Goal: Transaction & Acquisition: Purchase product/service

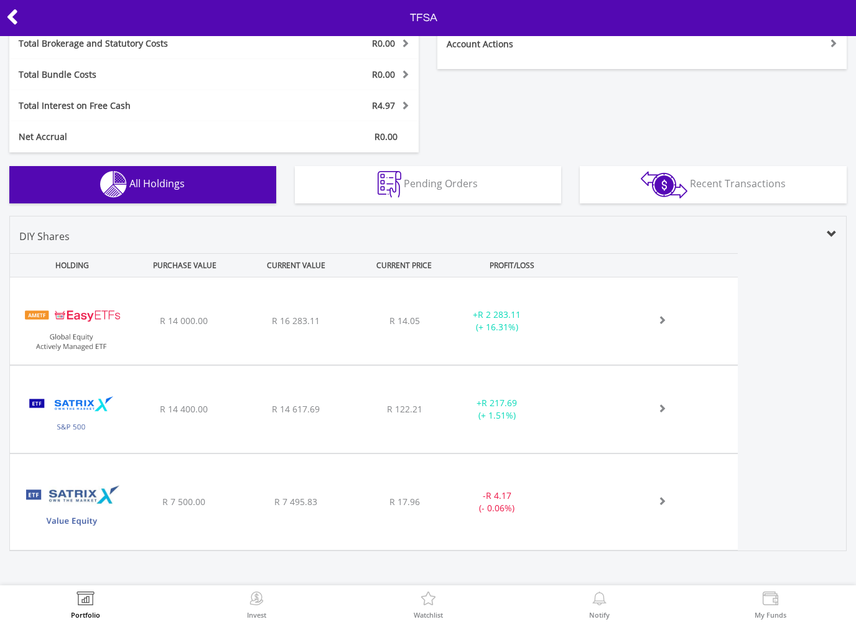
scroll to position [267, 0]
click at [455, 505] on div "- R 4.17 (- 0.06%)" at bounding box center [497, 502] width 96 height 25
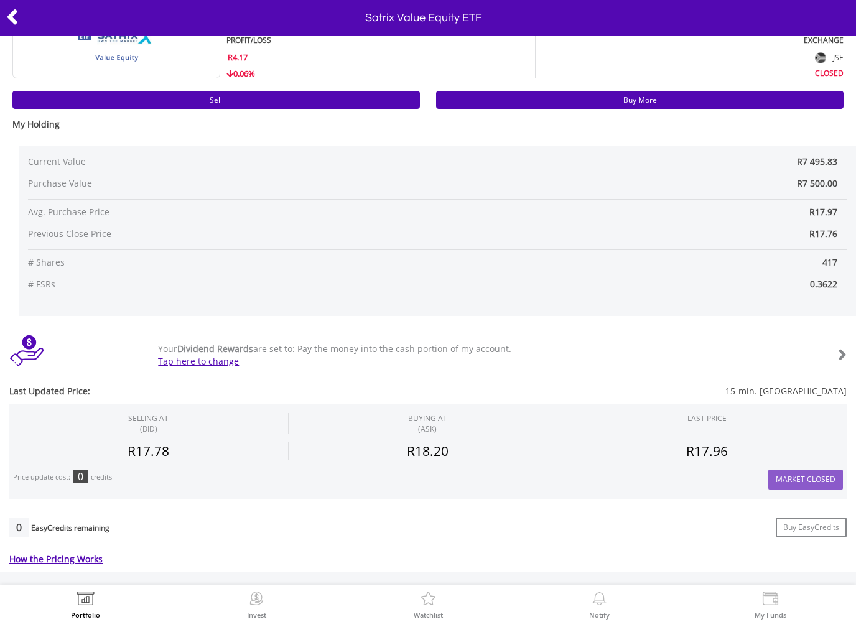
scroll to position [44, 0]
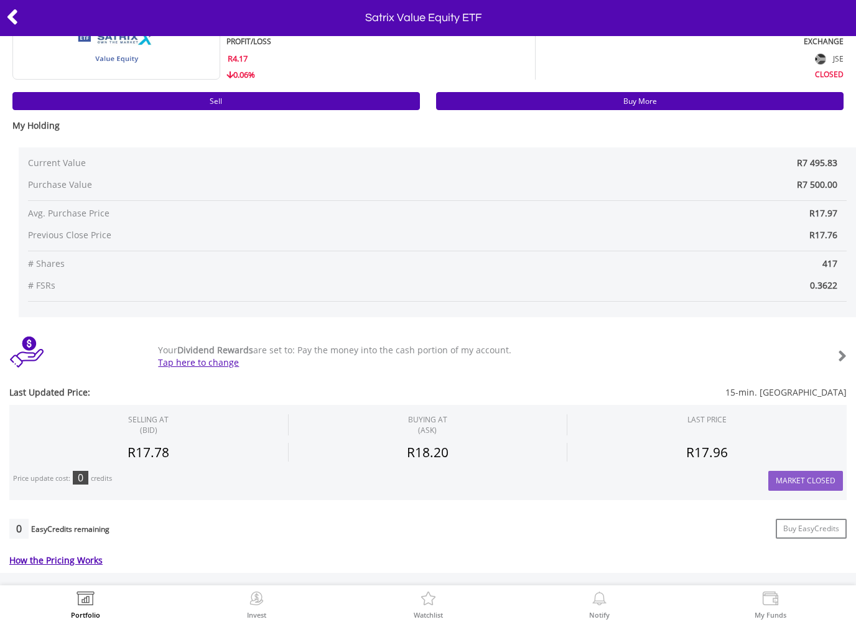
click at [159, 93] on link "Sell" at bounding box center [215, 101] width 407 height 18
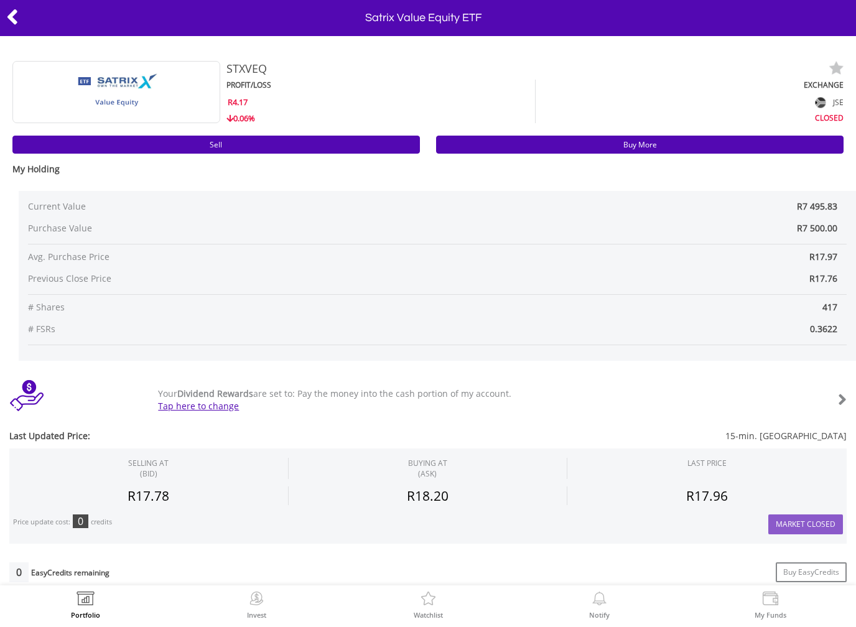
scroll to position [0, 0]
click at [18, 22] on icon at bounding box center [12, 17] width 12 height 24
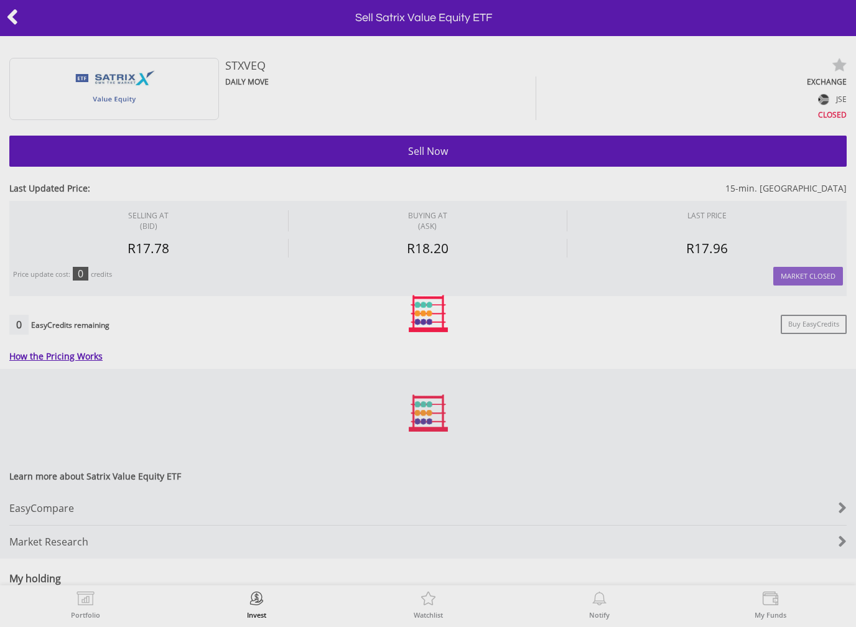
type input "*******"
type input "******"
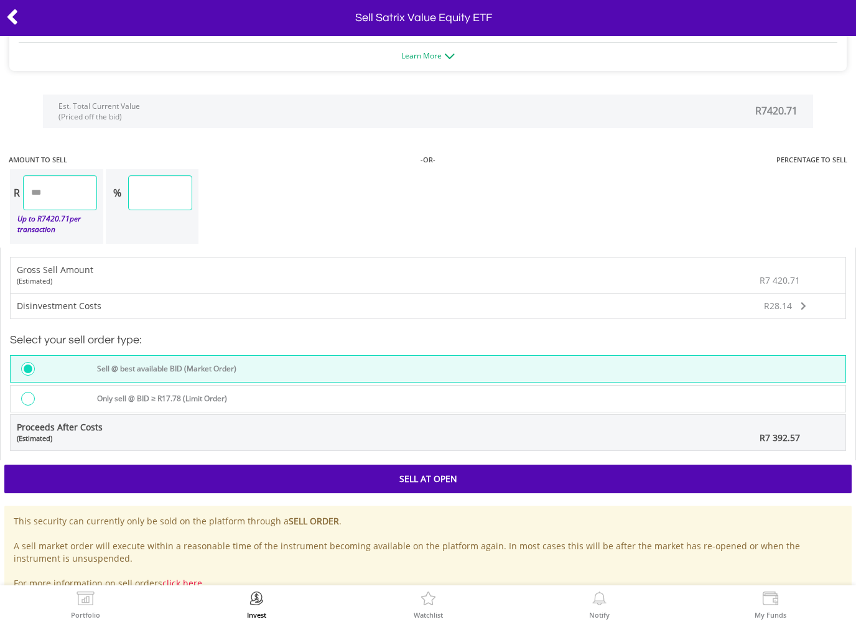
scroll to position [917, 0]
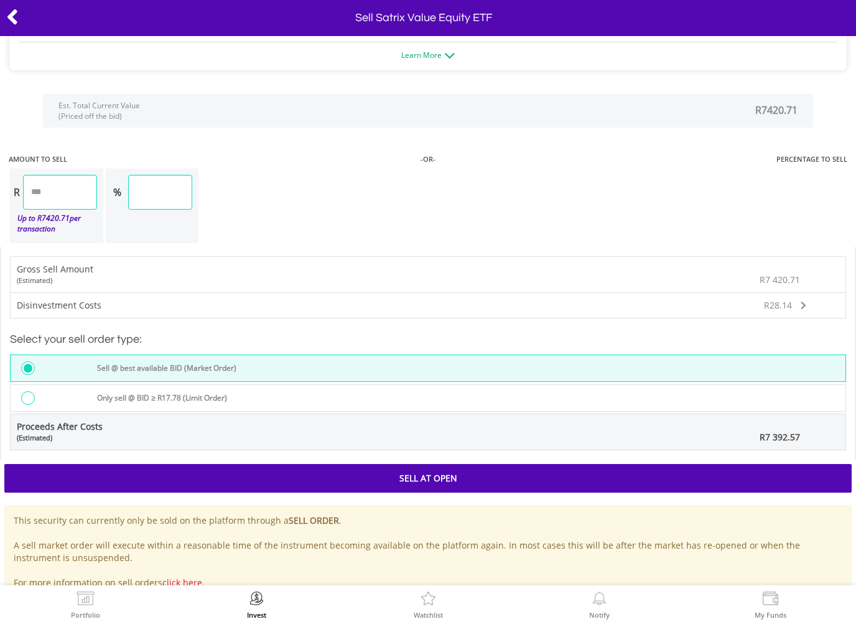
click at [17, 17] on icon at bounding box center [12, 17] width 12 height 24
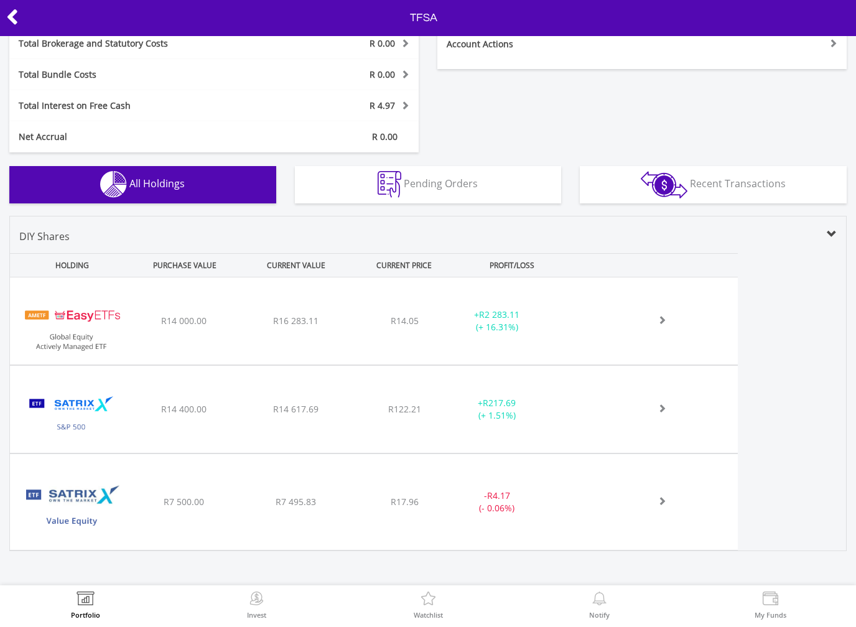
scroll to position [267, 0]
